Goal: Information Seeking & Learning: Learn about a topic

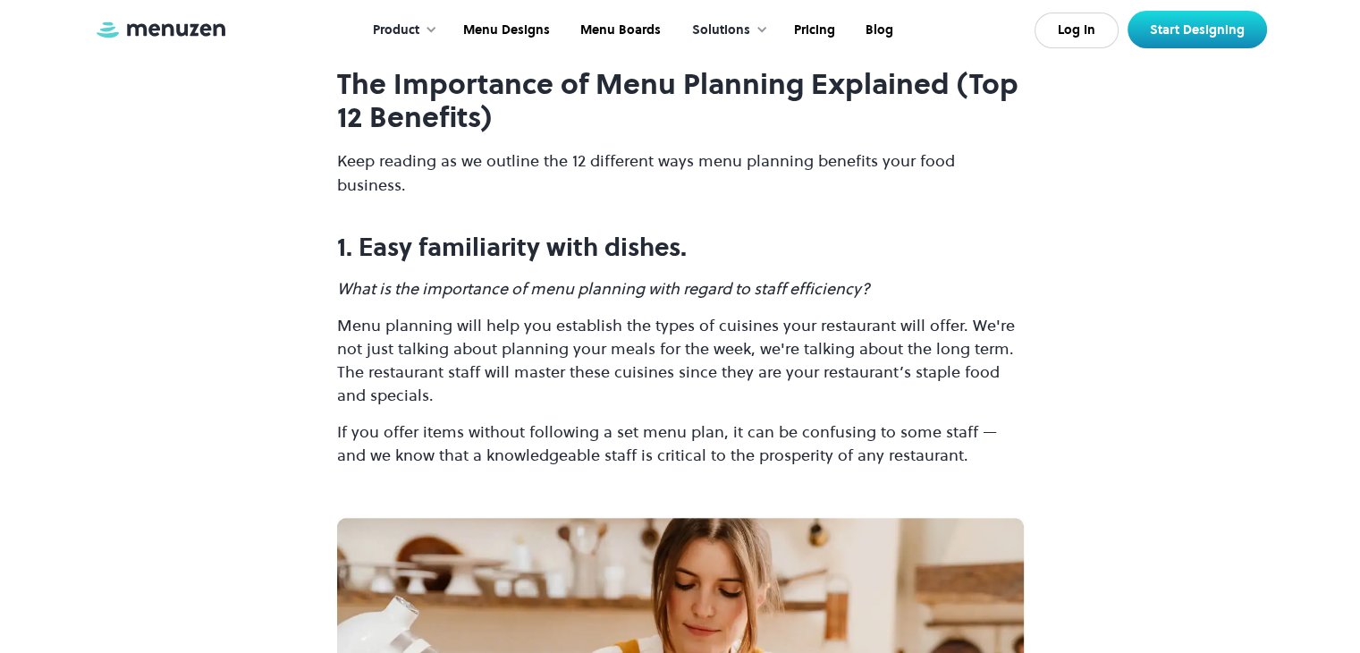
scroll to position [1735, 0]
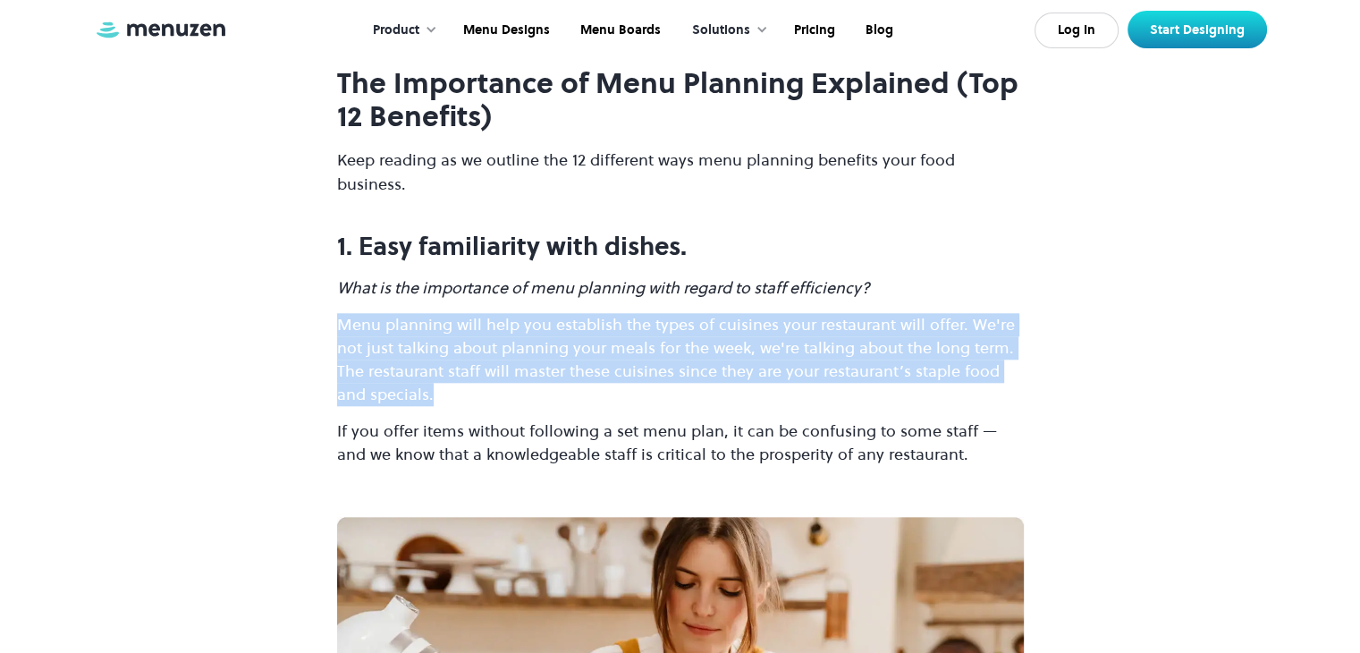
drag, startPoint x: 342, startPoint y: 347, endPoint x: 649, endPoint y: 434, distance: 318.7
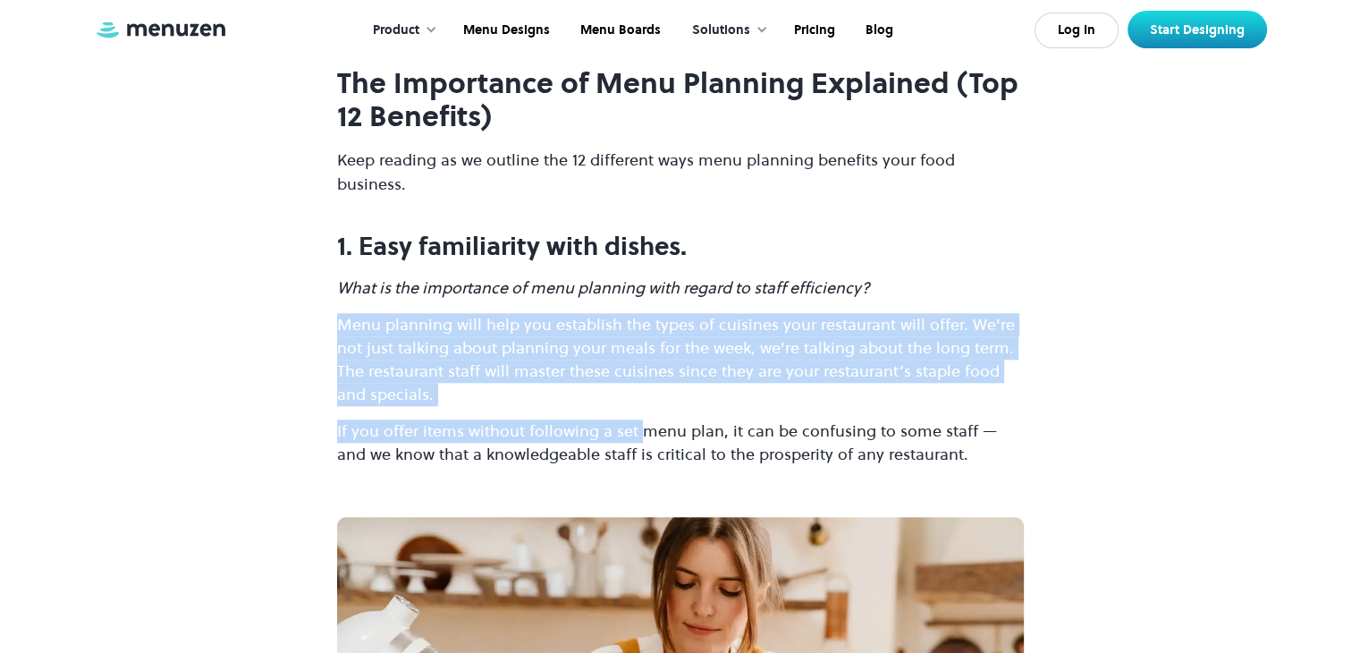
click at [504, 384] on p "Menu planning will help you establish the types of cuisines your restaurant wil…" at bounding box center [680, 359] width 687 height 93
drag, startPoint x: 333, startPoint y: 351, endPoint x: 641, endPoint y: 459, distance: 326.6
click at [353, 344] on p "Menu planning will help you establish the types of cuisines your restaurant wil…" at bounding box center [680, 359] width 687 height 93
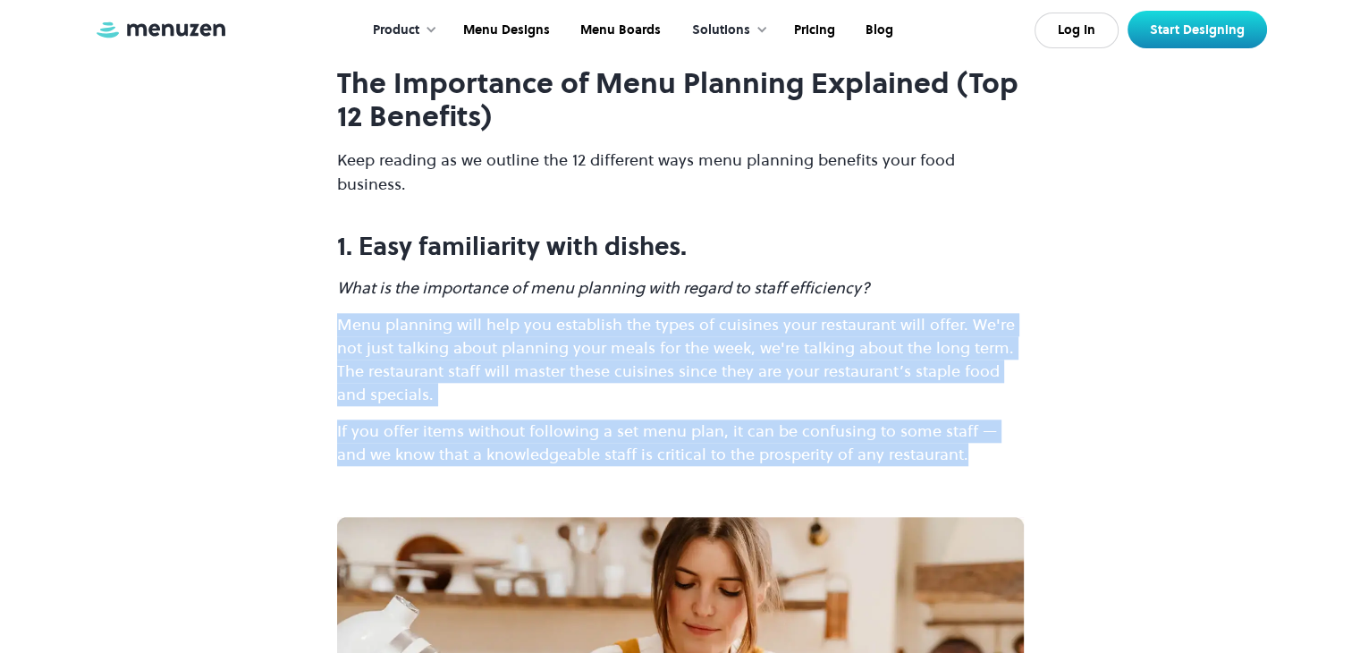
drag, startPoint x: 330, startPoint y: 347, endPoint x: 1008, endPoint y: 487, distance: 692.1
copy div "Menu planning will help you establish the types of cuisines your restaurant wil…"
click at [712, 406] on p "Menu planning will help you establish the types of cuisines your restaurant wil…" at bounding box center [680, 359] width 687 height 93
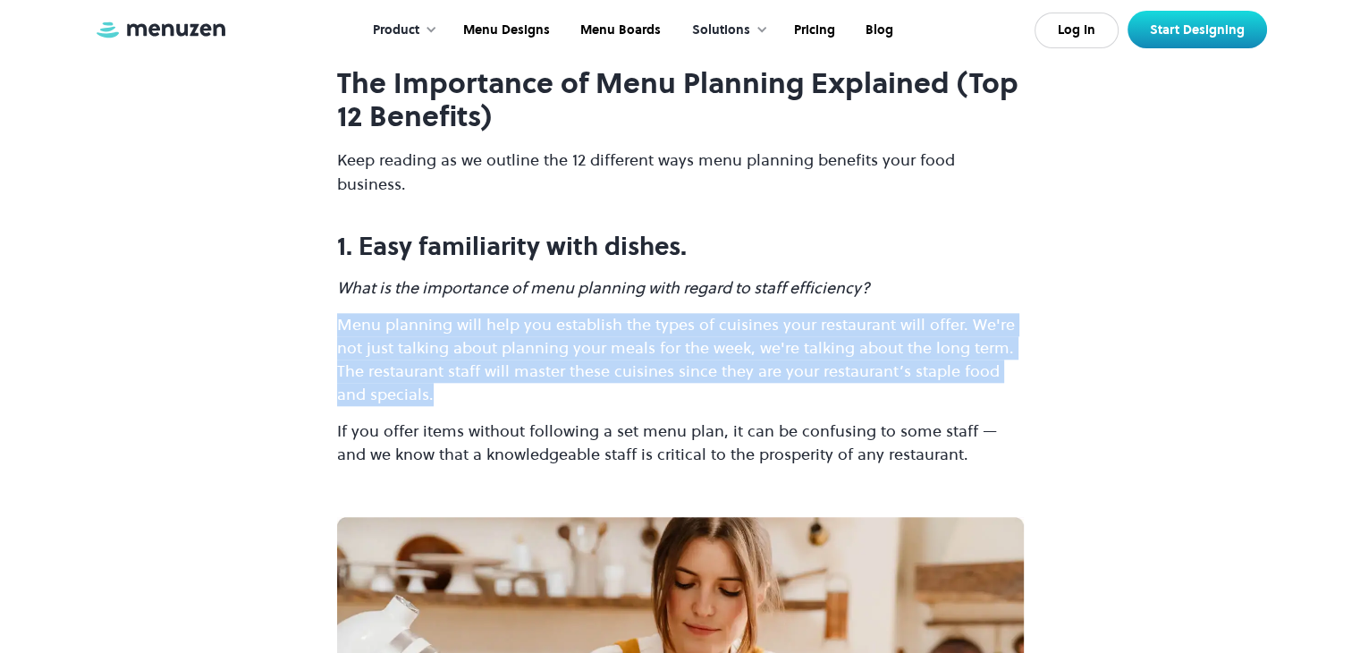
drag, startPoint x: 340, startPoint y: 347, endPoint x: 520, endPoint y: 427, distance: 197.7
click at [520, 406] on p "Menu planning will help you establish the types of cuisines your restaurant wil…" at bounding box center [680, 359] width 687 height 93
copy p "Menu planning will help you establish the types of cuisines your restaurant wil…"
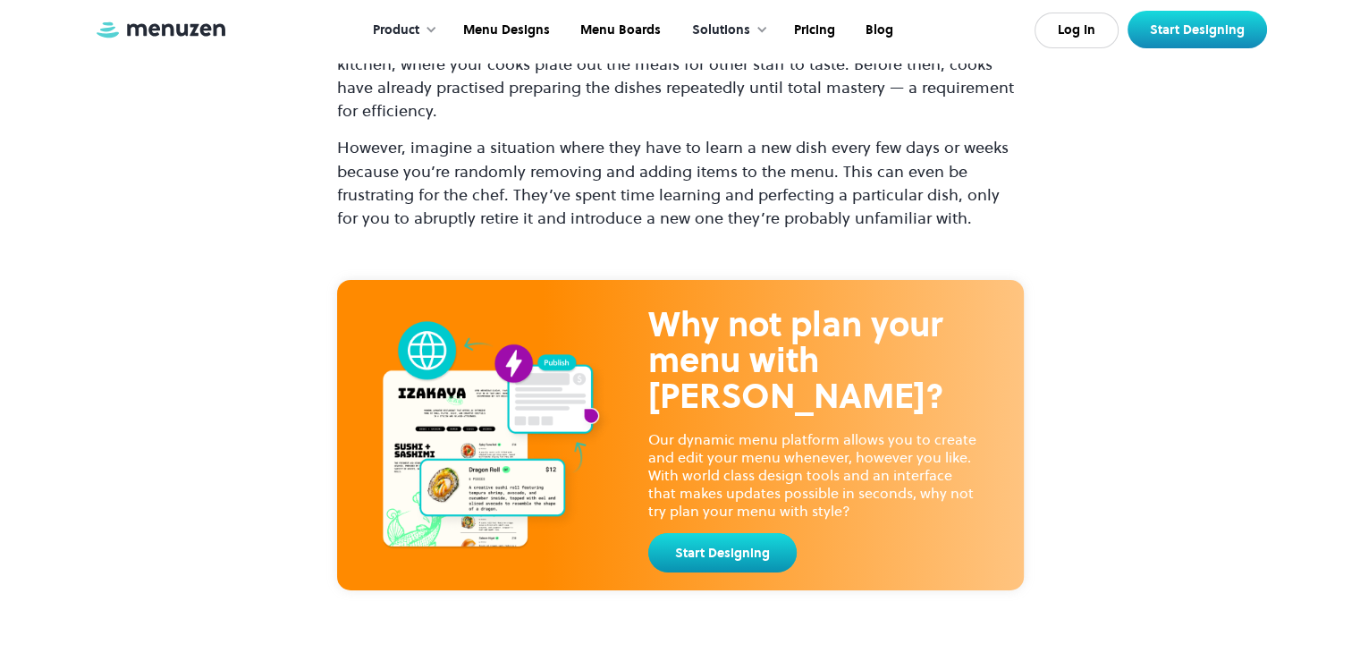
scroll to position [5774, 0]
